Goal: Task Accomplishment & Management: Use online tool/utility

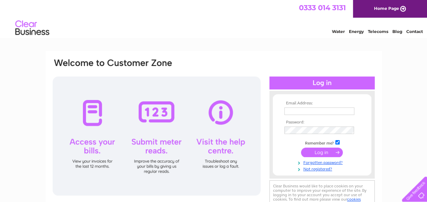
type input "info@silverfoxcoaches.co.uk"
click at [321, 151] on input "submit" at bounding box center [322, 152] width 42 height 10
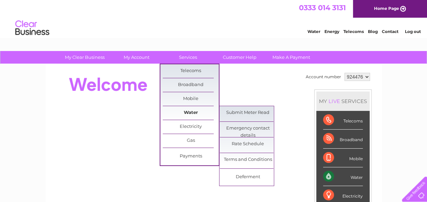
click at [191, 113] on link "Water" at bounding box center [191, 113] width 56 height 14
click at [237, 111] on link "Submit Meter Read" at bounding box center [248, 113] width 56 height 14
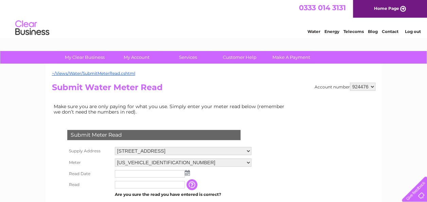
click at [188, 172] on img at bounding box center [187, 172] width 5 height 5
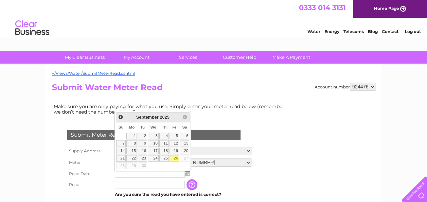
click at [176, 157] on link "26" at bounding box center [175, 158] width 10 height 7
type input "2025/09/26"
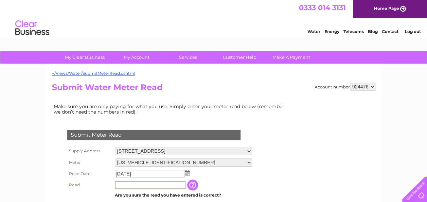
click at [120, 186] on input "text" at bounding box center [150, 185] width 71 height 8
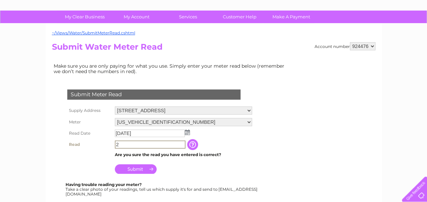
scroll to position [41, 0]
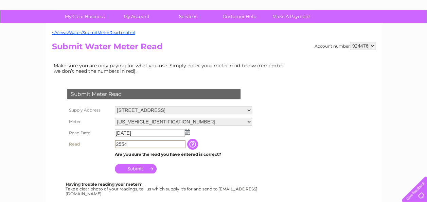
type input "2554"
click at [135, 167] on input "Submit" at bounding box center [136, 168] width 42 height 10
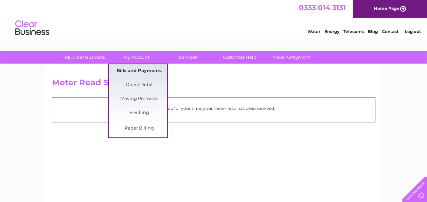
click at [131, 70] on link "Bills and Payments" at bounding box center [139, 71] width 56 height 14
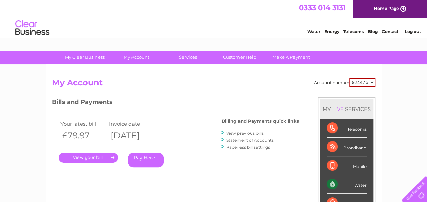
click at [90, 158] on link "." at bounding box center [88, 158] width 59 height 10
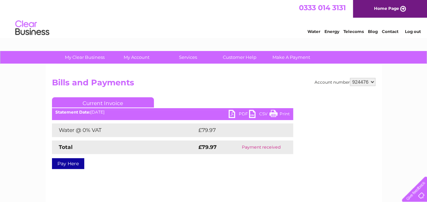
click at [233, 114] on link "PDF" at bounding box center [239, 115] width 20 height 10
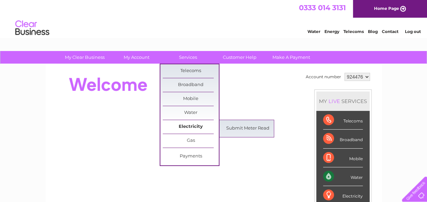
click at [190, 122] on link "Electricity" at bounding box center [191, 127] width 56 height 14
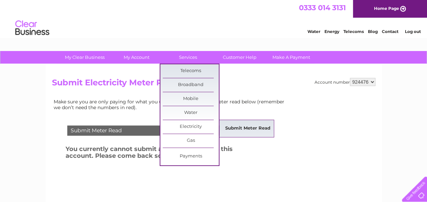
click at [238, 127] on link "Submit Meter Read" at bounding box center [248, 129] width 56 height 14
